Goal: Information Seeking & Learning: Learn about a topic

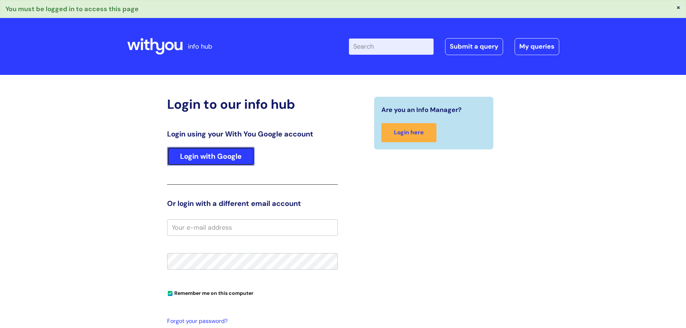
click at [221, 155] on link "Login with Google" at bounding box center [210, 156] width 87 height 19
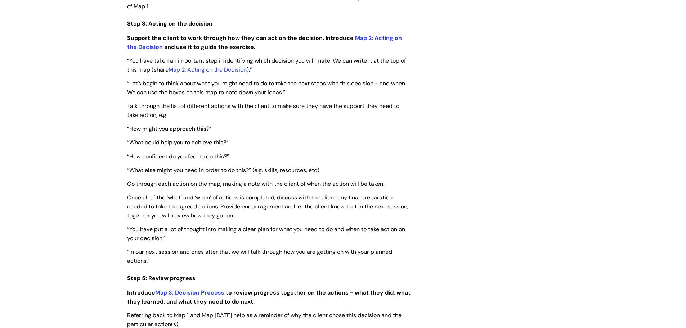
scroll to position [1349, 0]
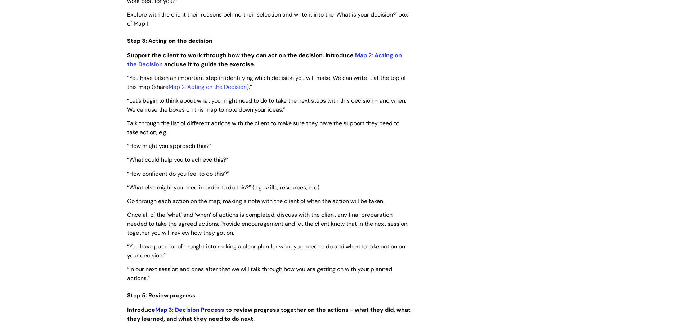
click at [204, 312] on link "Map 3: Decision Process" at bounding box center [189, 310] width 69 height 8
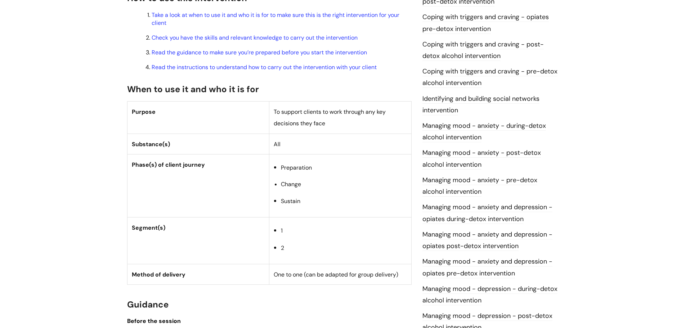
scroll to position [243, 0]
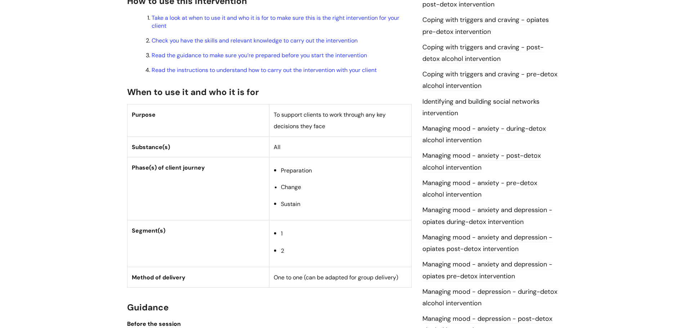
click at [275, 119] on td "To support clients to work through any key decisions they face" at bounding box center [340, 120] width 142 height 32
drag, startPoint x: 274, startPoint y: 115, endPoint x: 331, endPoint y: 127, distance: 57.8
click at [331, 127] on td "To support clients to work through any key decisions they face" at bounding box center [340, 120] width 142 height 32
copy span "To support clients to work through any key decisions they face"
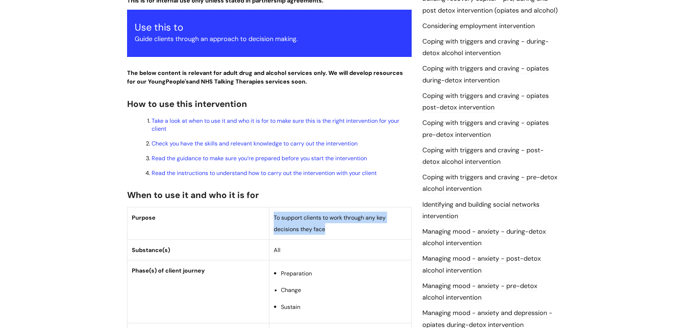
scroll to position [0, 0]
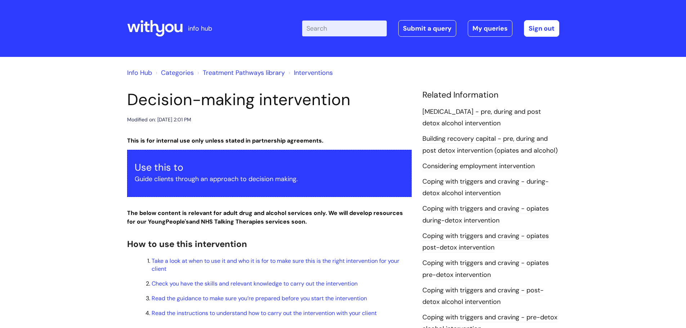
click at [486, 184] on link "Coping with triggers and craving - during-detox alcohol intervention" at bounding box center [485, 187] width 126 height 21
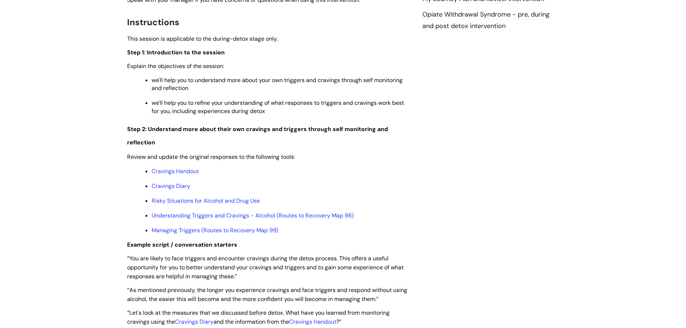
scroll to position [884, 0]
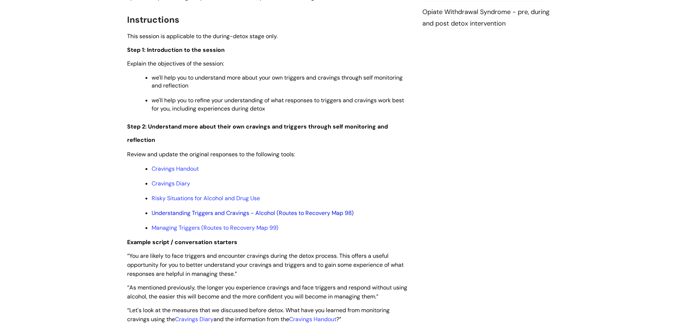
click at [324, 212] on link "Understanding Triggers and Cravings - Alcohol (Routes to Recovery Map 98)" at bounding box center [253, 213] width 202 height 8
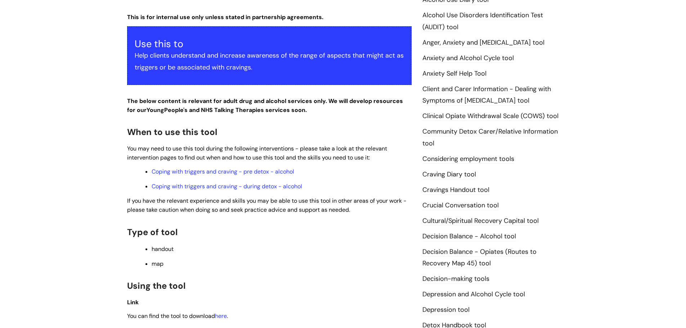
scroll to position [199, 0]
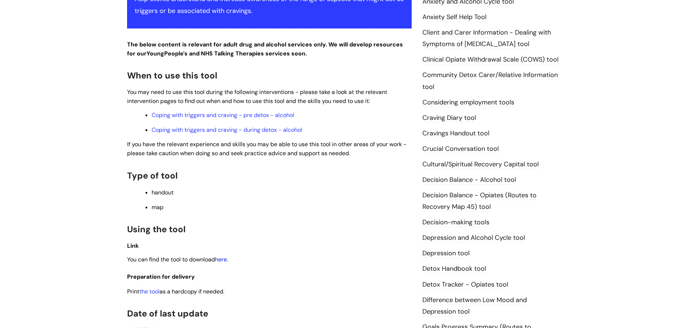
click at [222, 259] on link "here" at bounding box center [221, 260] width 12 height 8
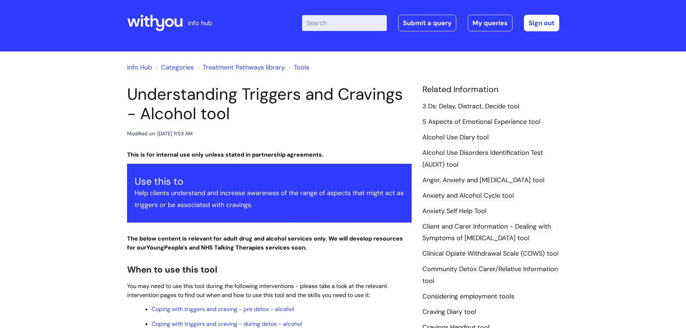
scroll to position [0, 0]
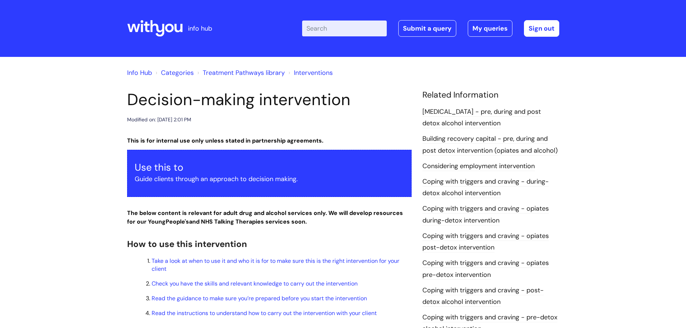
click at [310, 74] on link "Interventions" at bounding box center [313, 72] width 39 height 9
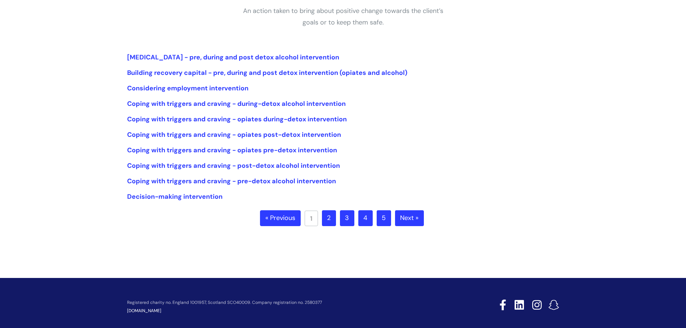
scroll to position [141, 0]
click at [328, 225] on link "2" at bounding box center [329, 218] width 14 height 16
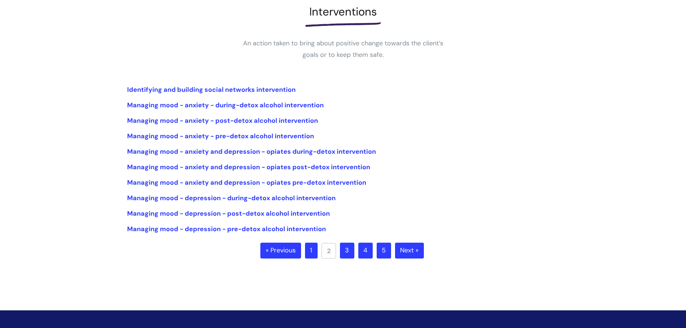
scroll to position [110, 0]
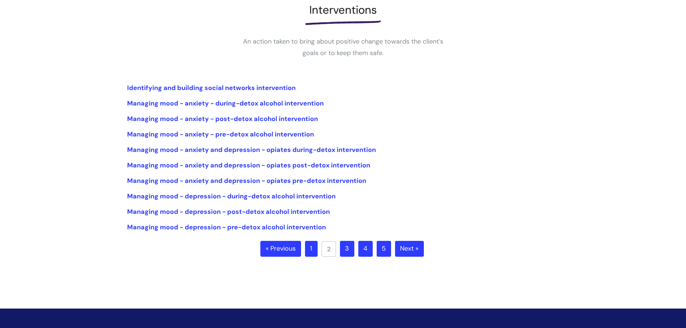
click at [346, 251] on link "3" at bounding box center [347, 249] width 14 height 16
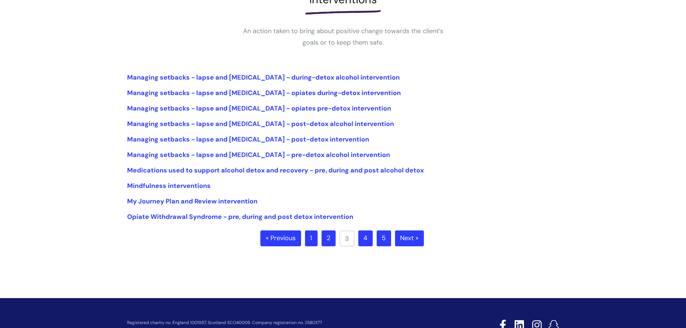
scroll to position [121, 0]
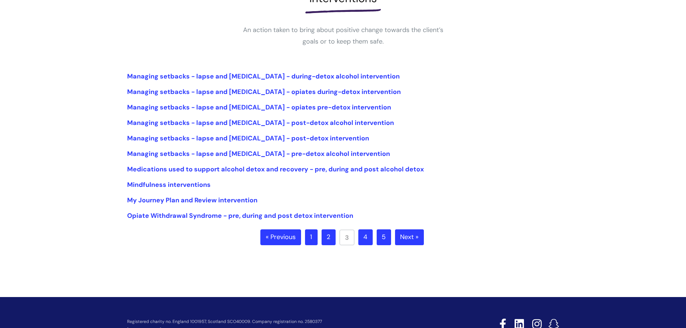
click at [364, 235] on link "4" at bounding box center [365, 237] width 14 height 16
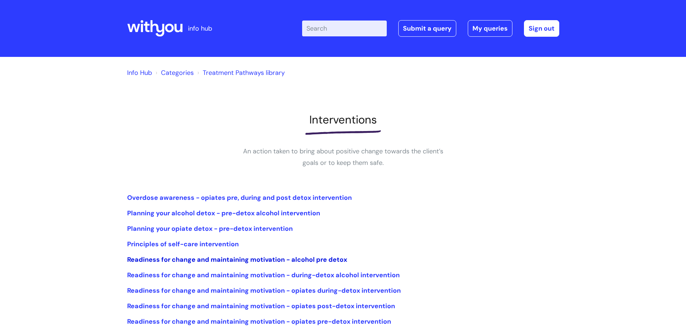
click at [234, 260] on link "Readiness for change and maintaining motivation - alcohol pre detox" at bounding box center [237, 259] width 220 height 9
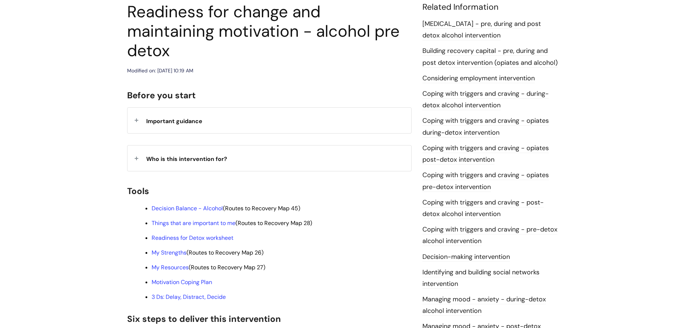
scroll to position [102, 0]
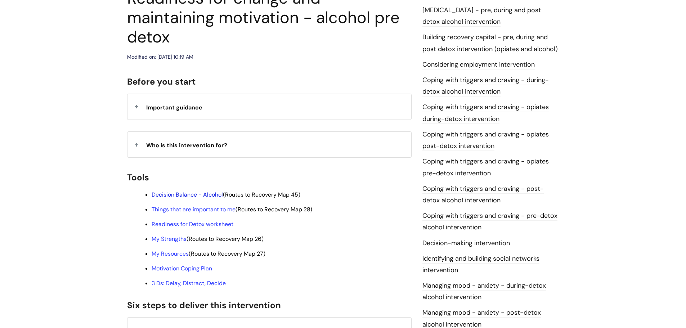
click at [186, 191] on link "Decision Balance - Alcohol" at bounding box center [187, 195] width 71 height 8
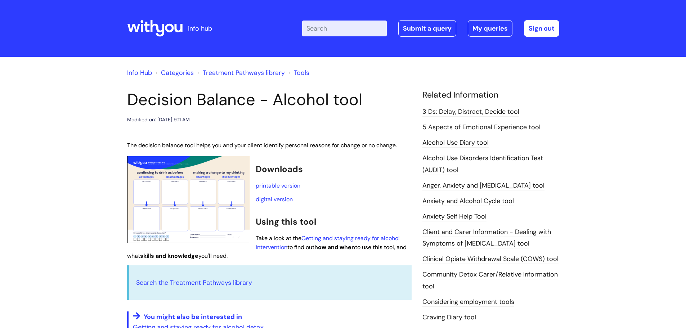
click at [217, 185] on img at bounding box center [188, 199] width 123 height 87
click at [183, 177] on img at bounding box center [188, 199] width 123 height 87
click at [279, 201] on link "digital version" at bounding box center [274, 199] width 37 height 8
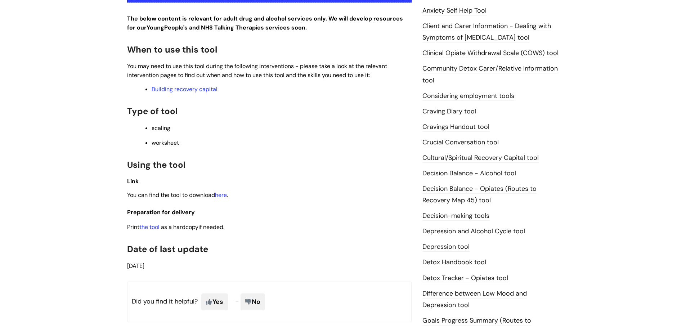
scroll to position [246, 0]
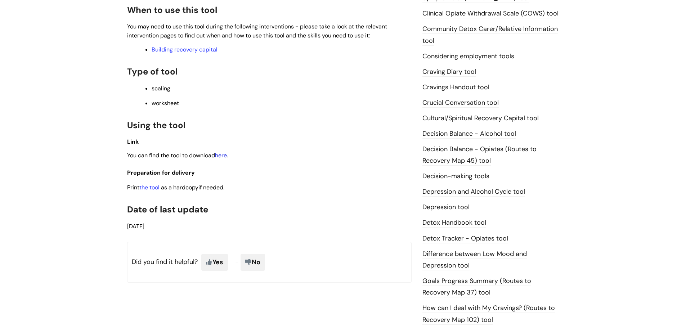
click at [226, 156] on link "here" at bounding box center [221, 156] width 12 height 8
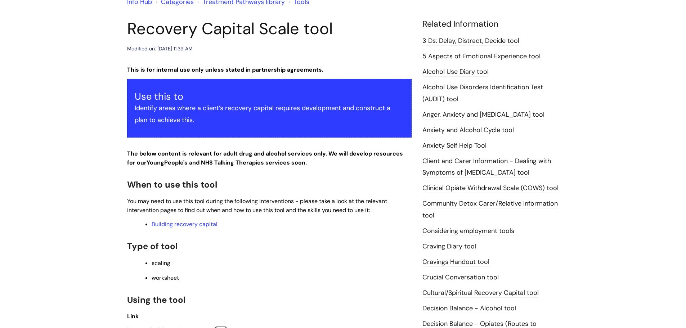
scroll to position [0, 0]
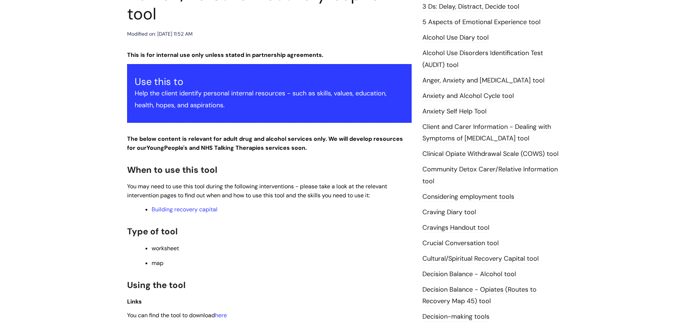
scroll to position [228, 0]
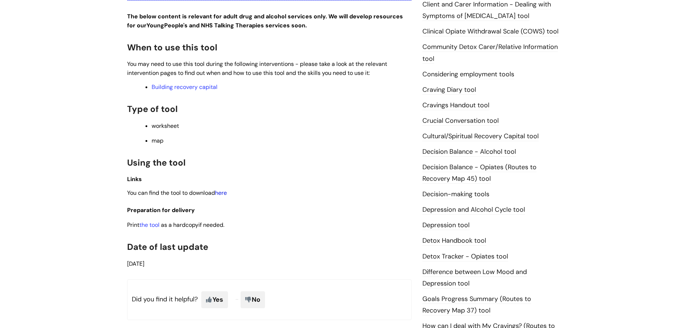
click at [225, 192] on link "here" at bounding box center [221, 193] width 12 height 8
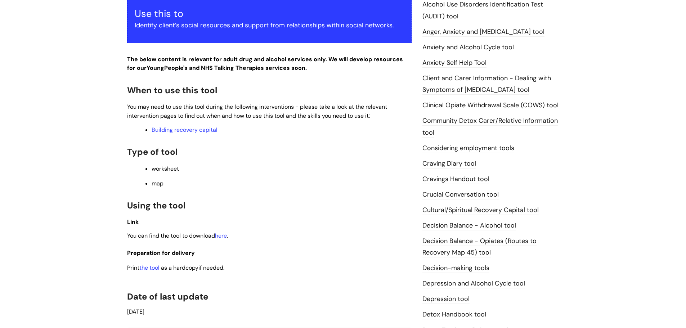
scroll to position [180, 0]
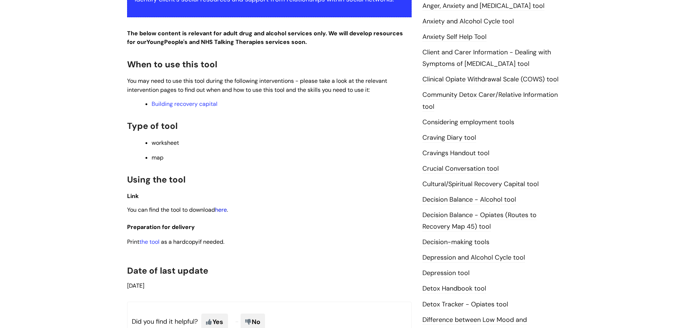
click at [225, 210] on link "here" at bounding box center [221, 210] width 12 height 8
